Goal: Task Accomplishment & Management: Use online tool/utility

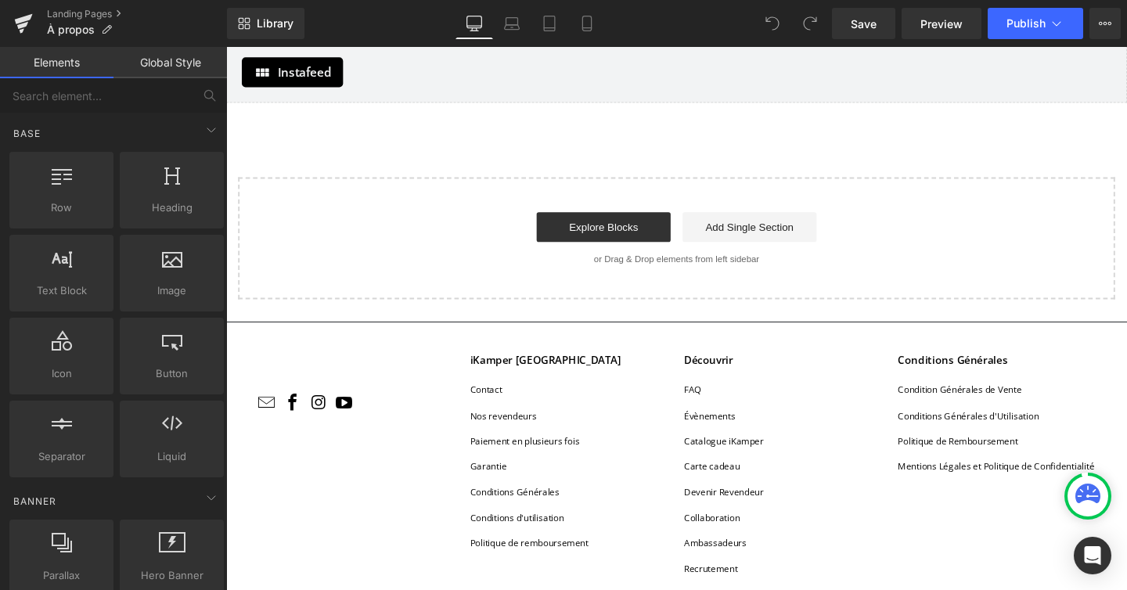
scroll to position [3756, 0]
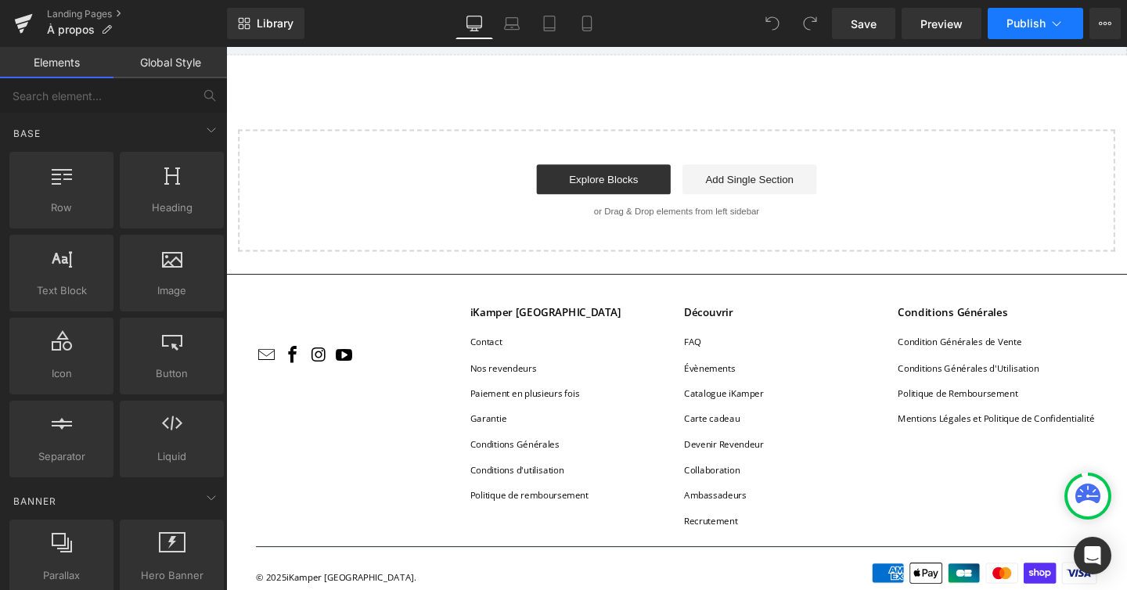
click at [1062, 17] on icon at bounding box center [1056, 24] width 16 height 16
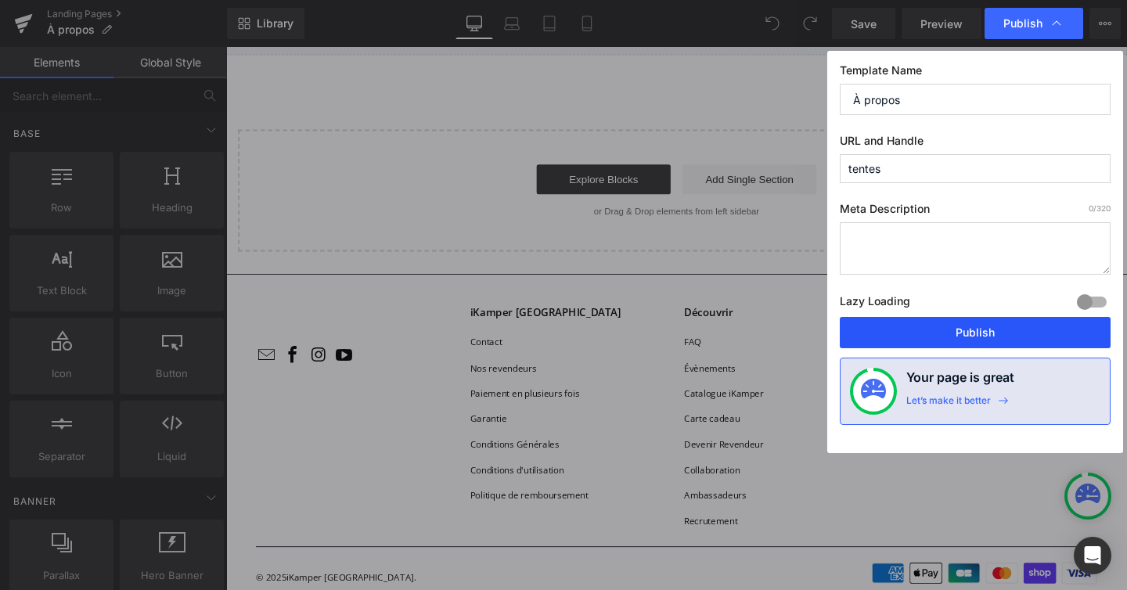
click at [969, 325] on button "Publish" at bounding box center [974, 332] width 271 height 31
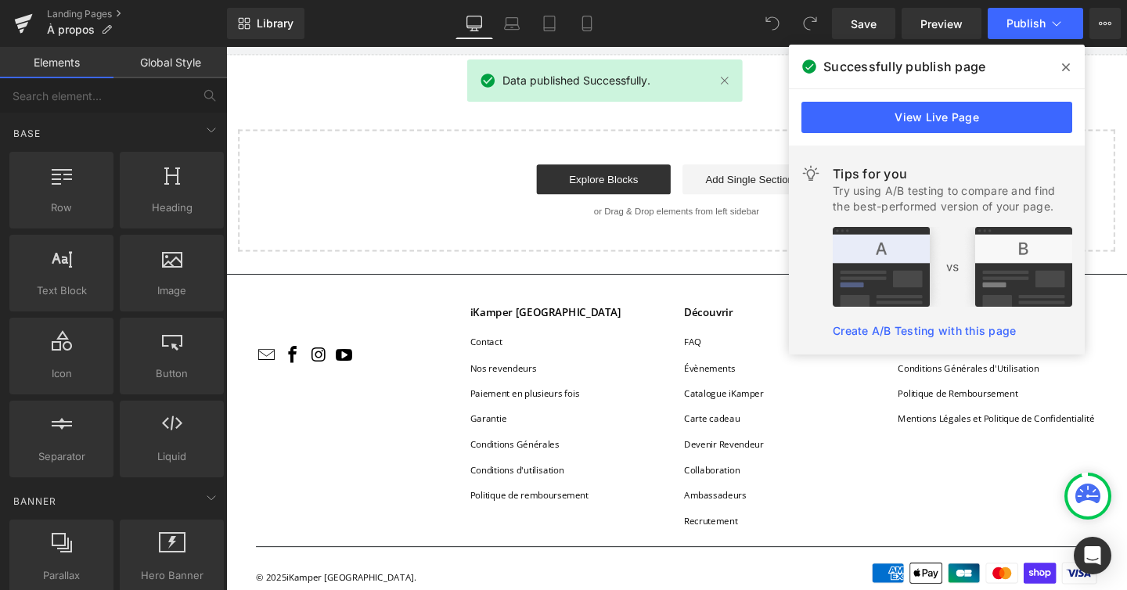
click at [983, 137] on div "View Live Page" at bounding box center [937, 117] width 296 height 56
click at [974, 128] on link "View Live Page" at bounding box center [936, 117] width 271 height 31
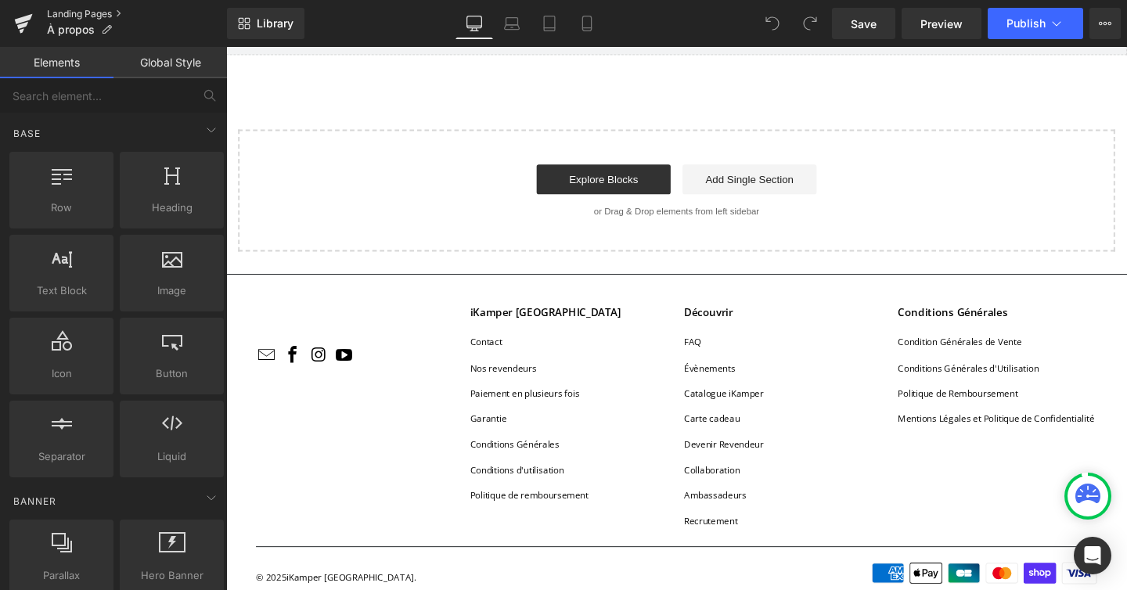
click at [102, 12] on link "Landing Pages" at bounding box center [137, 14] width 180 height 13
